Goal: Information Seeking & Learning: Learn about a topic

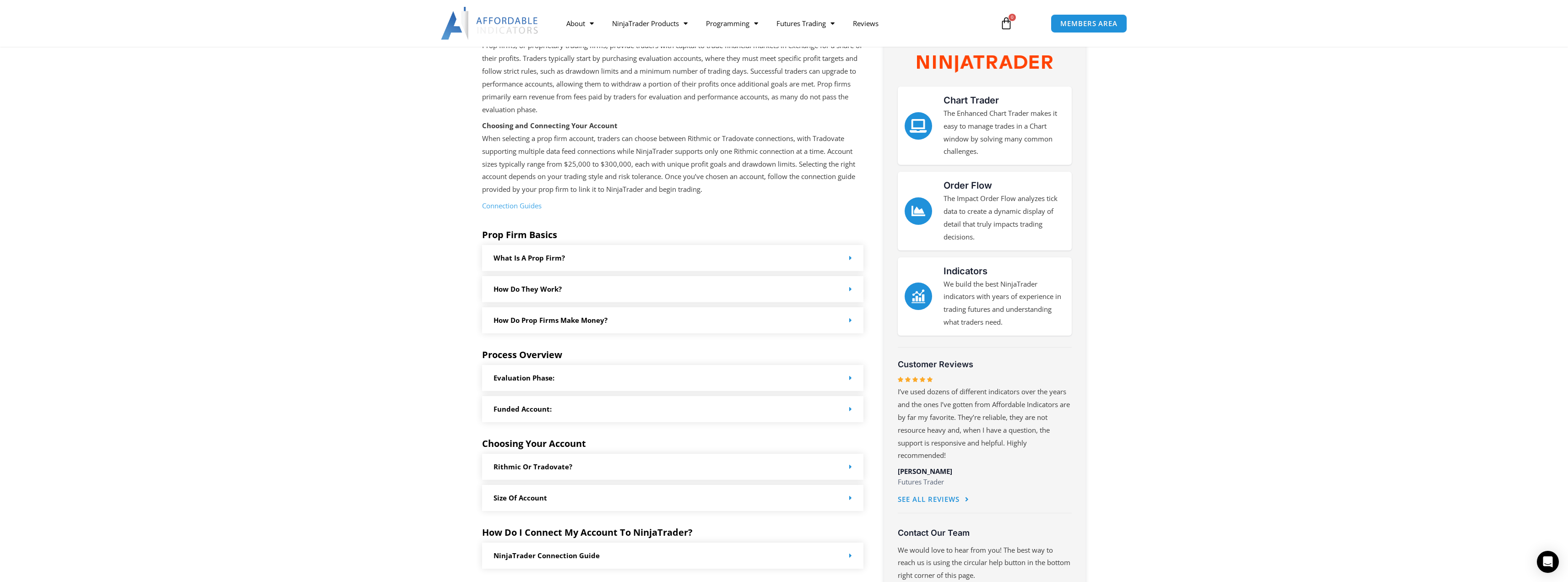
scroll to position [229, 0]
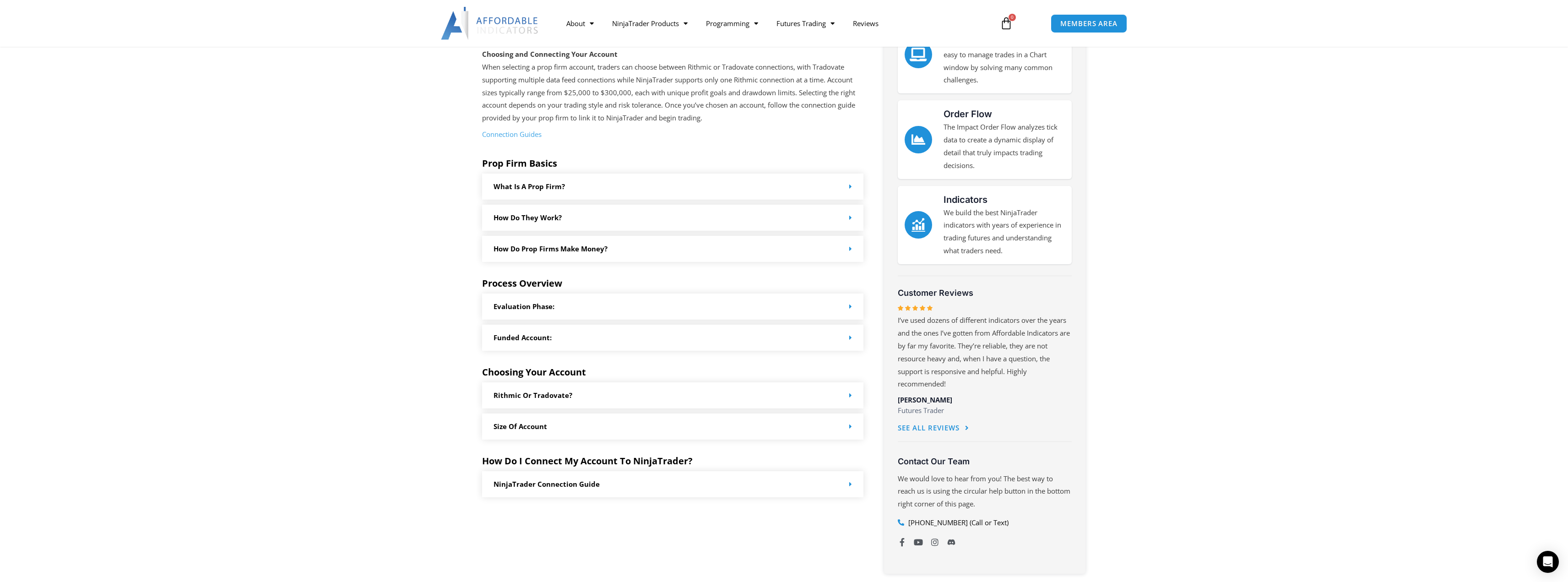
click at [837, 185] on div "What is a prop firm?" at bounding box center [673, 186] width 382 height 26
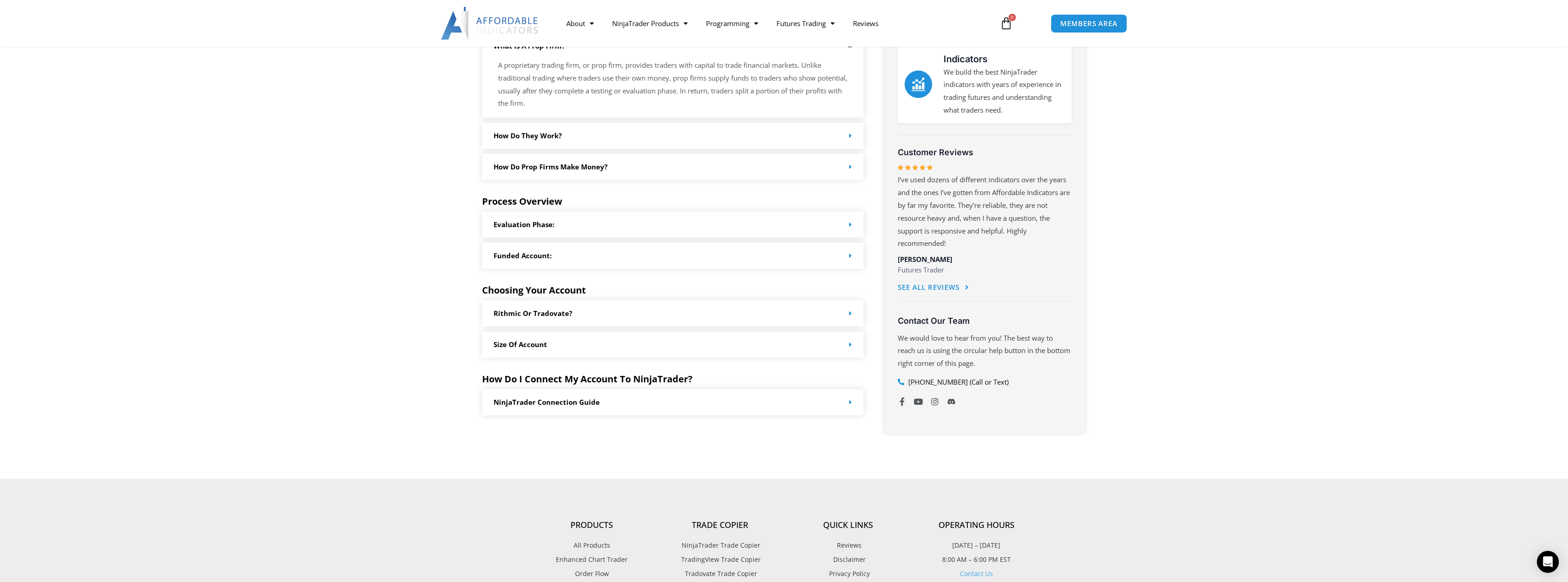
scroll to position [381, 0]
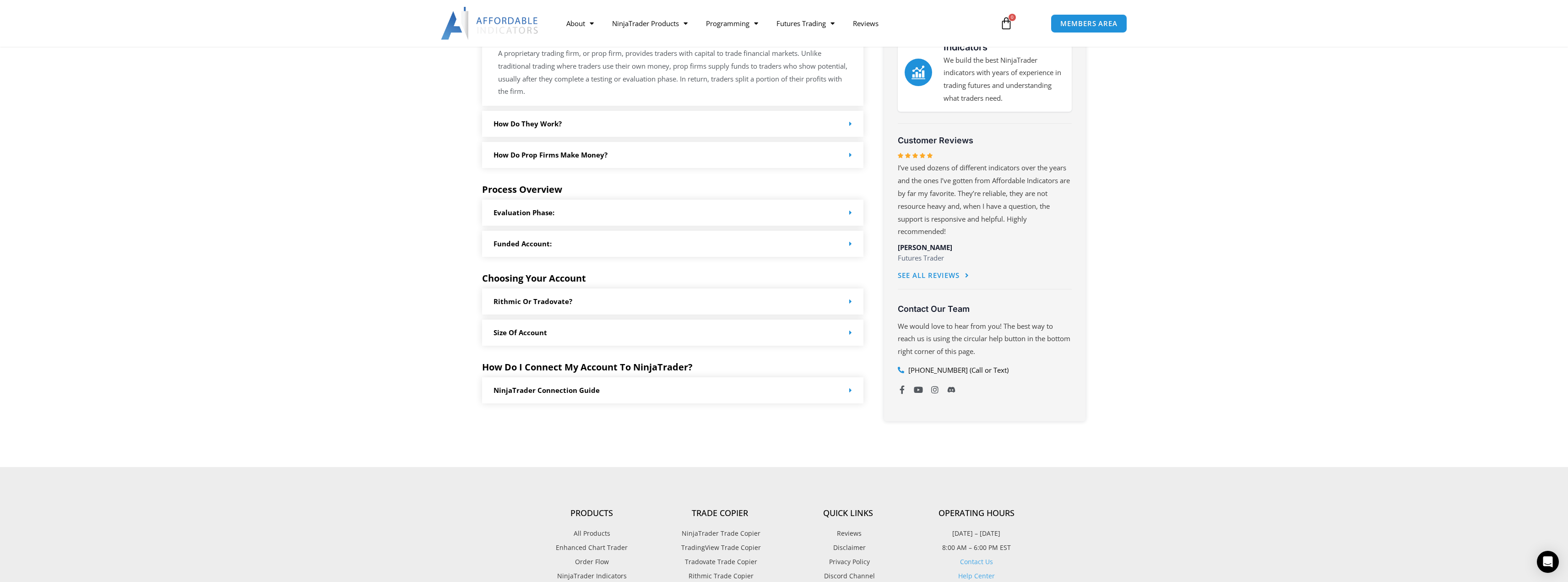
click at [742, 336] on div "Size of Account" at bounding box center [673, 333] width 382 height 26
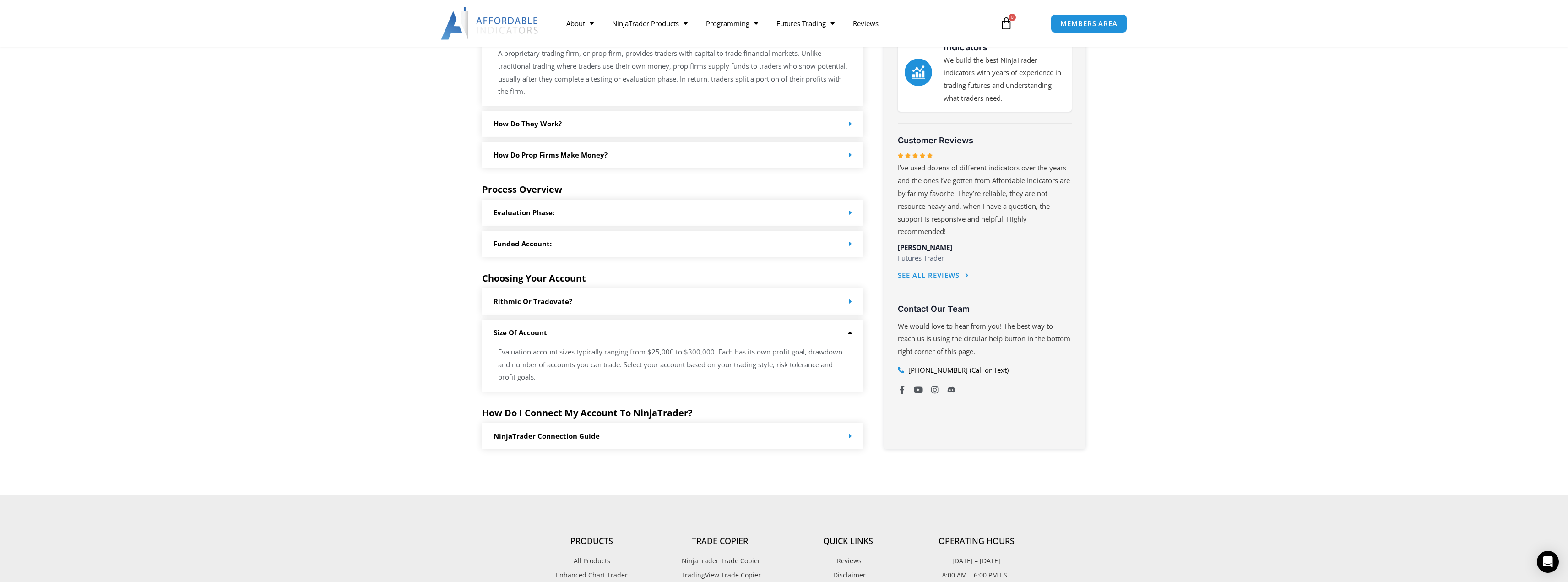
click at [603, 245] on div "Funded Account:" at bounding box center [673, 243] width 382 height 26
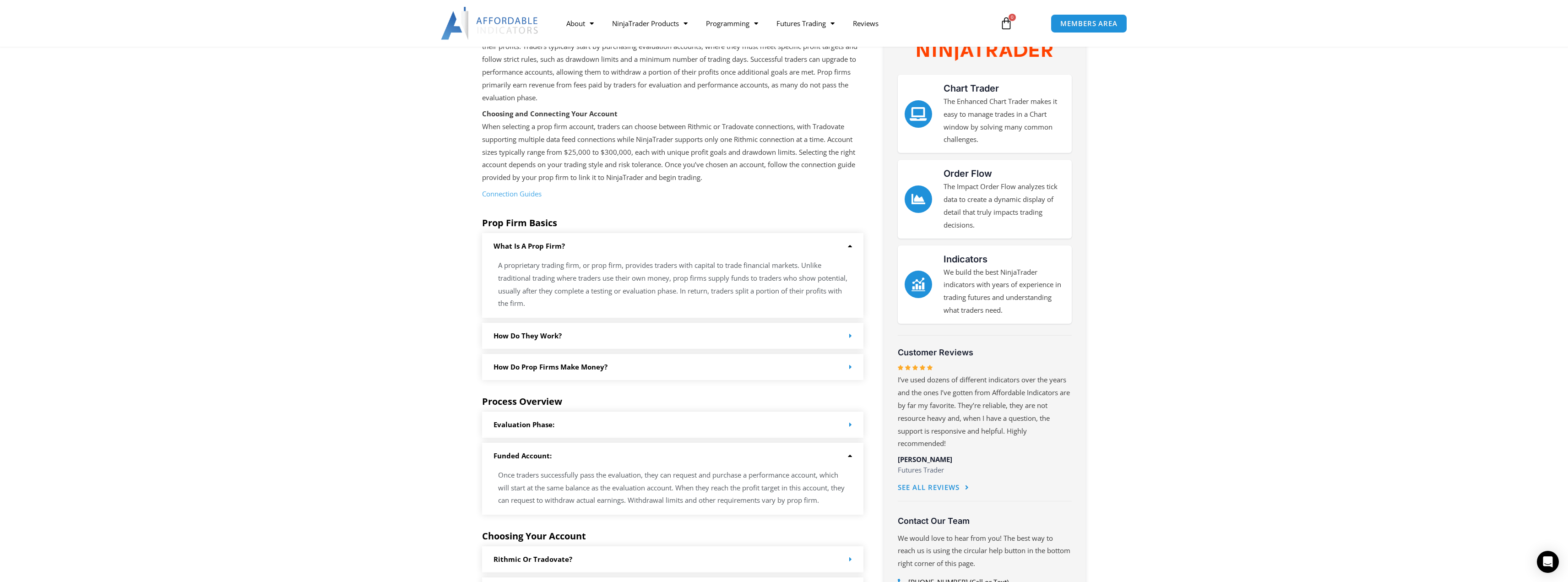
scroll to position [0, 0]
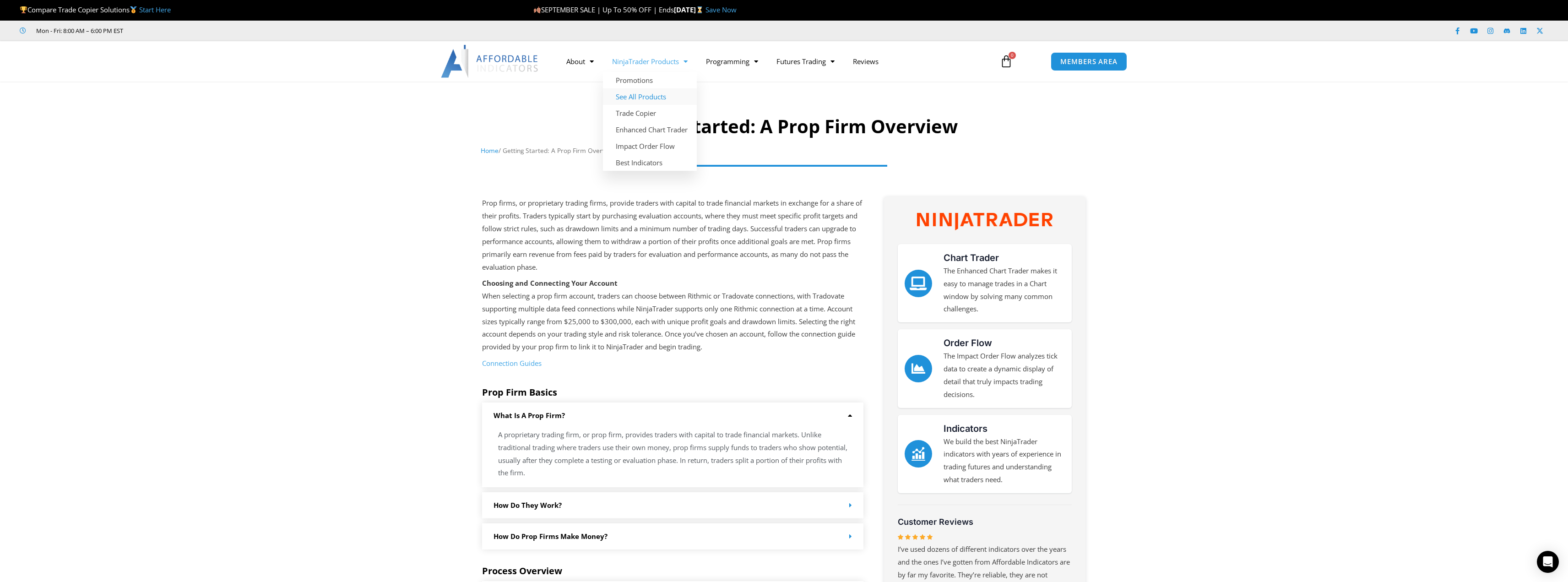
click at [639, 95] on link "See All Products" at bounding box center [650, 97] width 94 height 17
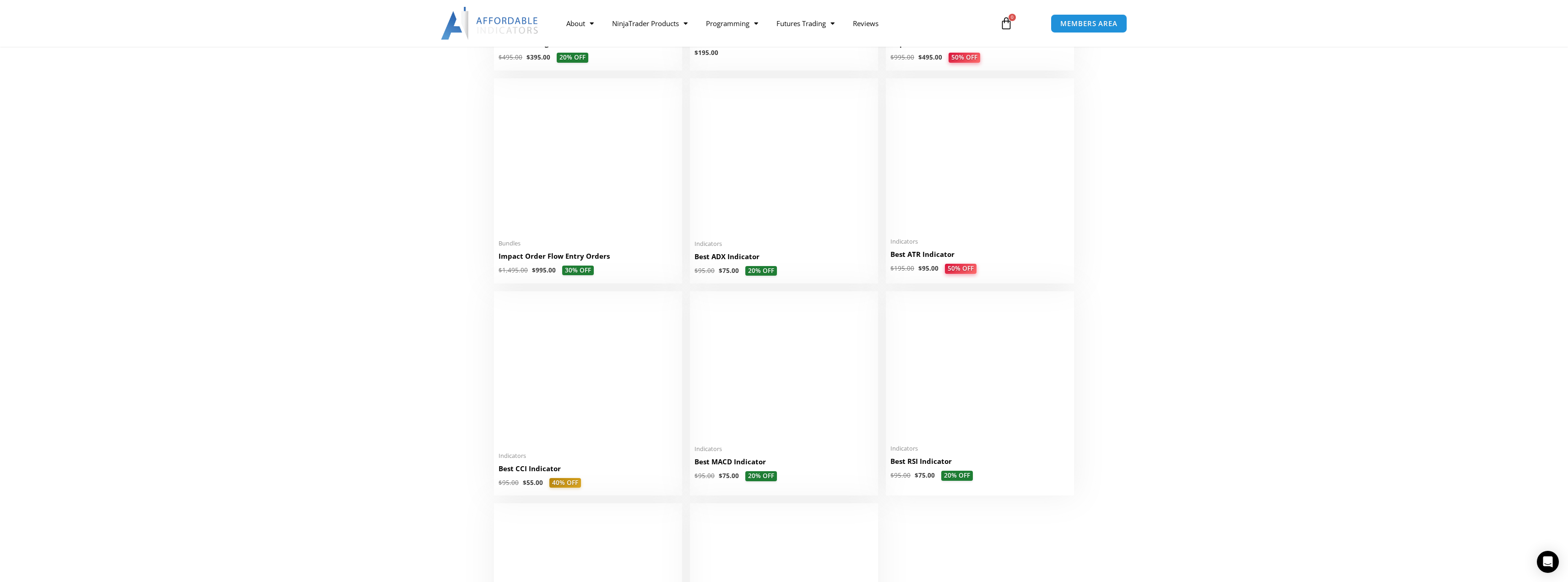
scroll to position [1679, 0]
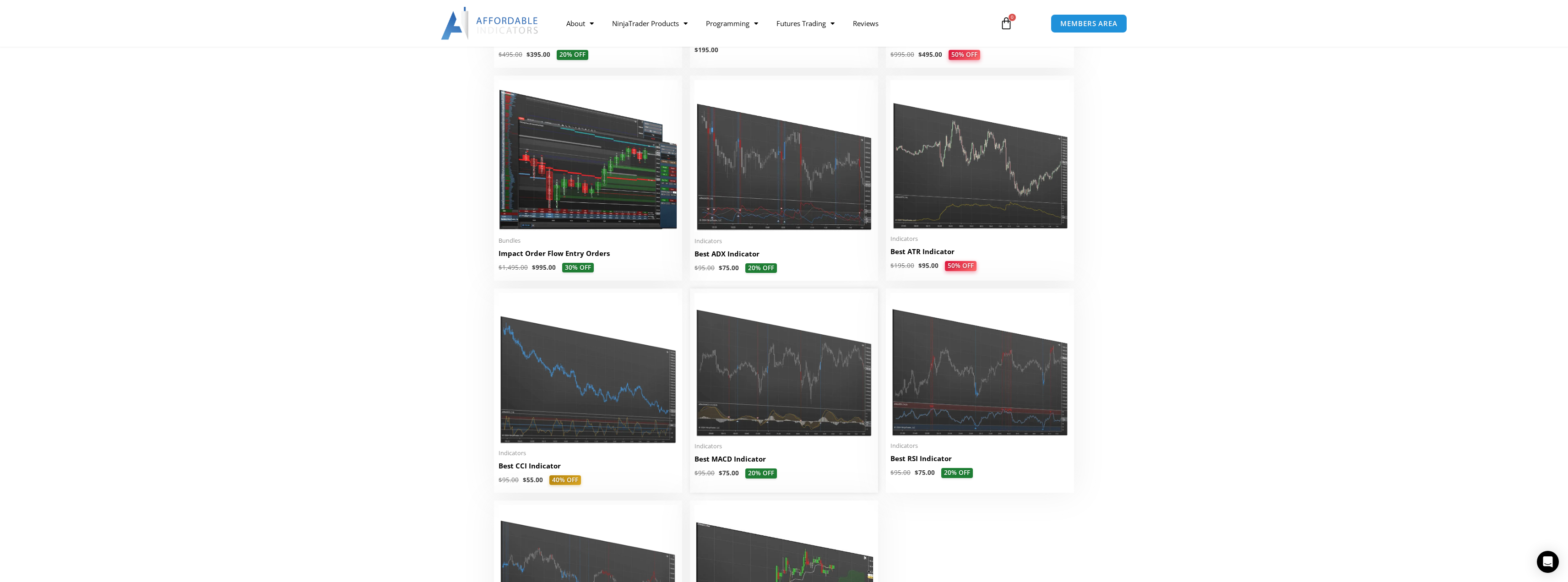
click at [761, 378] on img at bounding box center [784, 364] width 179 height 144
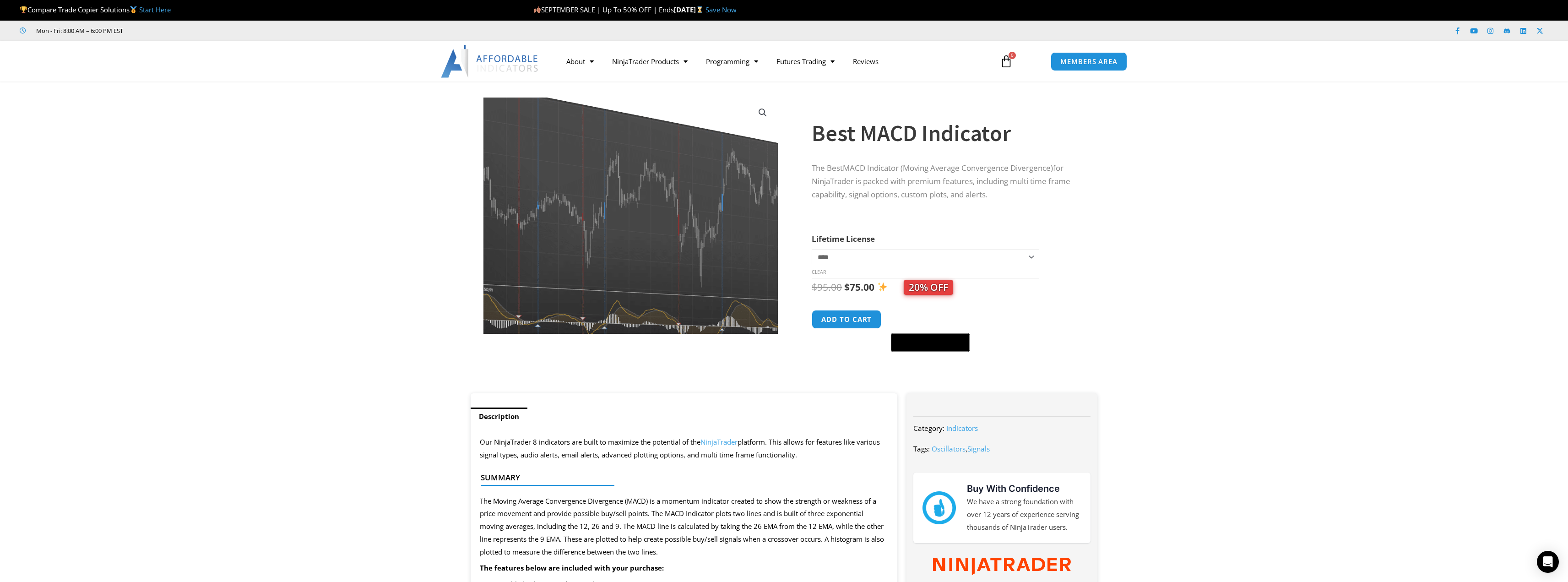
click at [602, 260] on img at bounding box center [641, 201] width 398 height 320
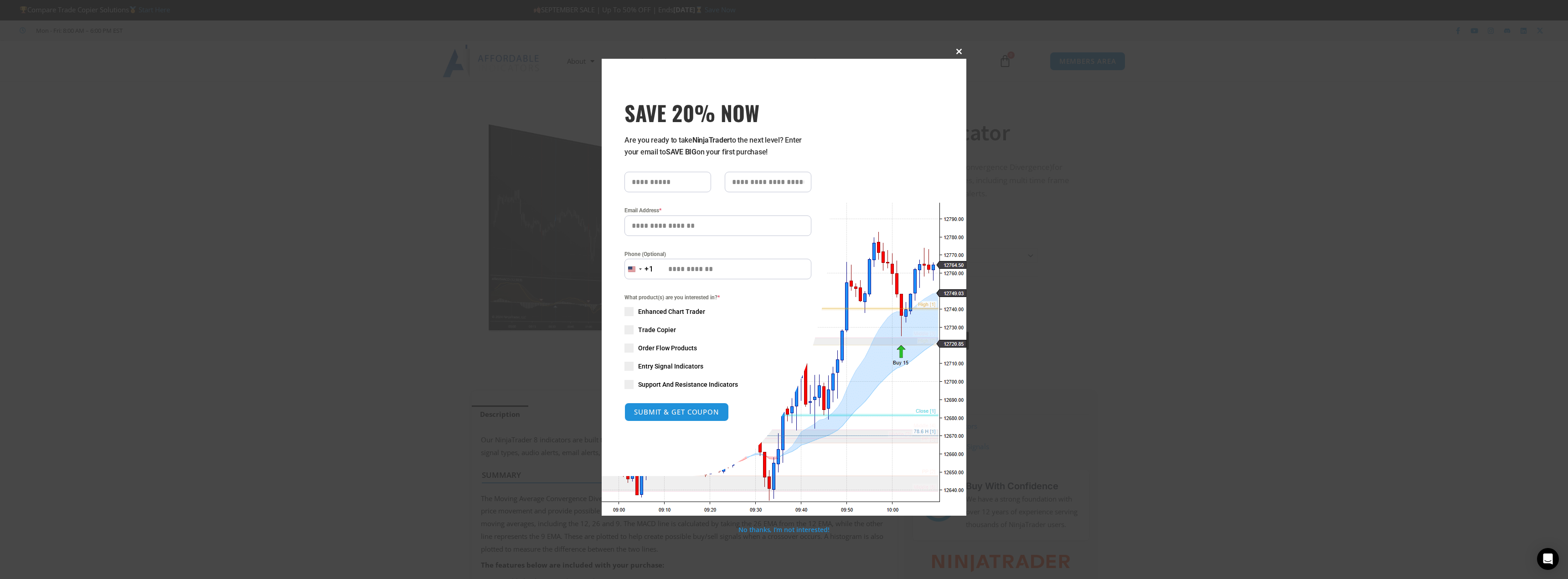
click at [956, 51] on span "SAVE 20% NOW popup" at bounding box center [959, 51] width 15 height 5
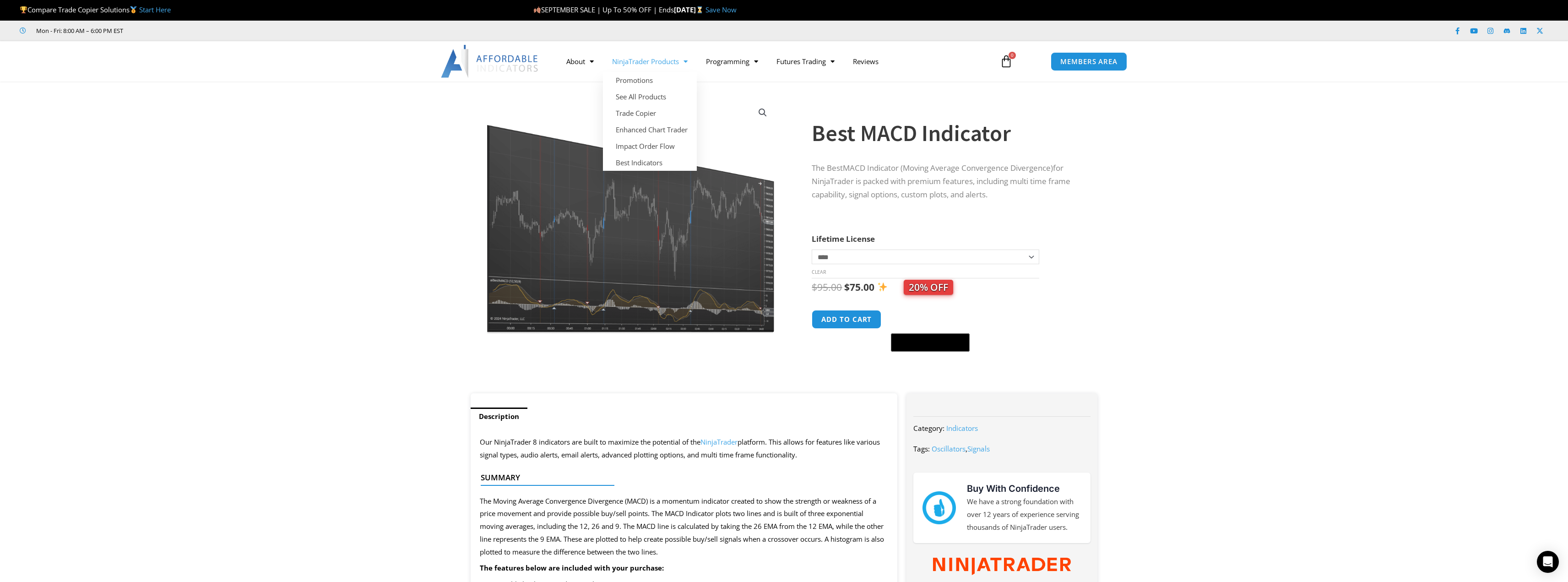
click at [686, 63] on span "Menu" at bounding box center [683, 62] width 9 height 16
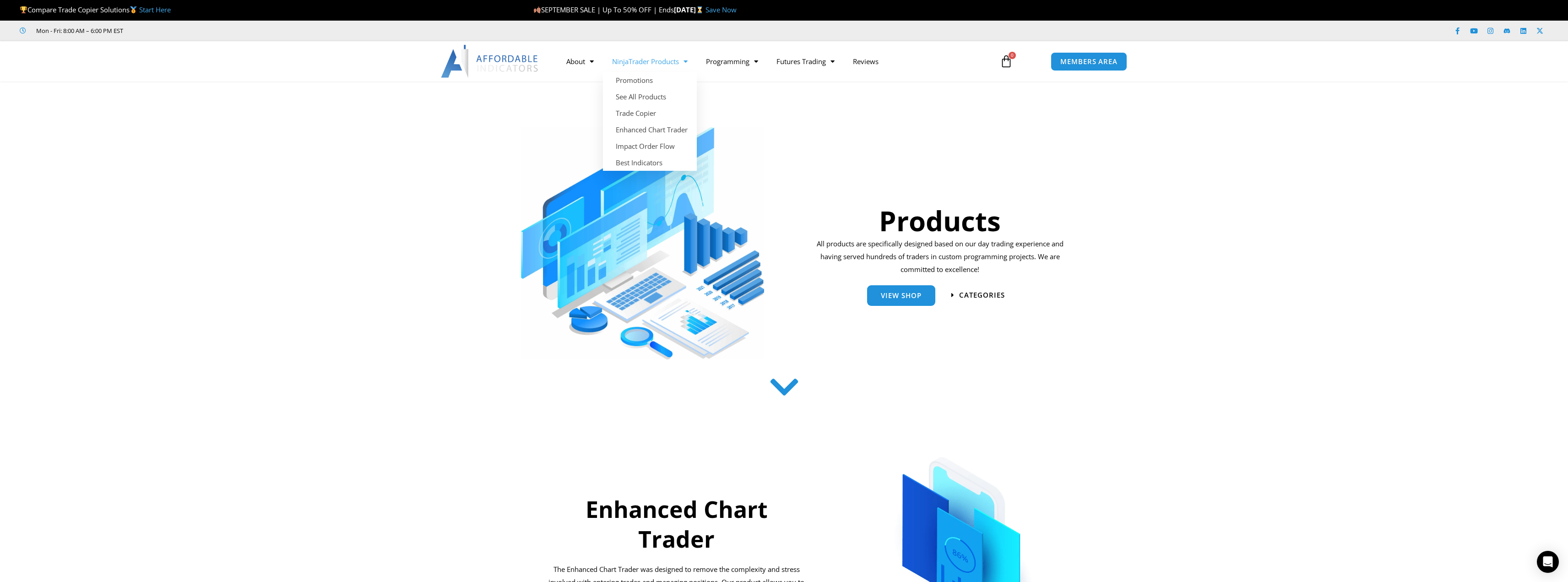
click at [659, 62] on link "NinjaTrader Products" at bounding box center [650, 61] width 94 height 21
click at [643, 114] on link "Trade Copier" at bounding box center [650, 112] width 94 height 17
